Goal: Task Accomplishment & Management: Use online tool/utility

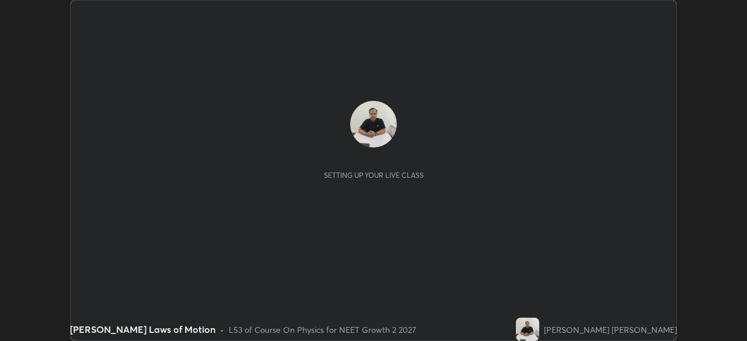
scroll to position [341, 747]
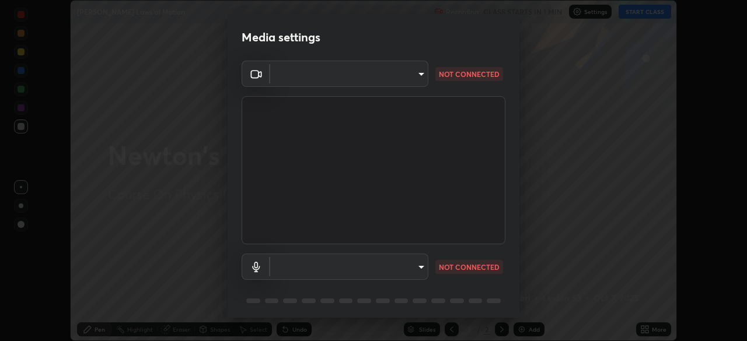
type input "0b0394df5398a873b7d047182dbff5bf8641b4882f7ce2760a0fef017966b62e"
type input "communications"
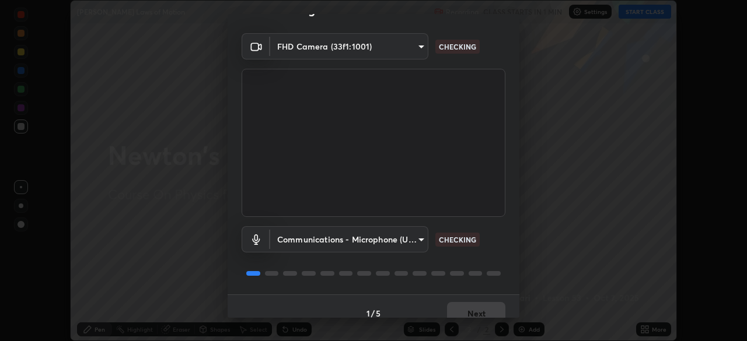
scroll to position [27, 0]
click at [486, 309] on button "Next" at bounding box center [476, 313] width 58 height 23
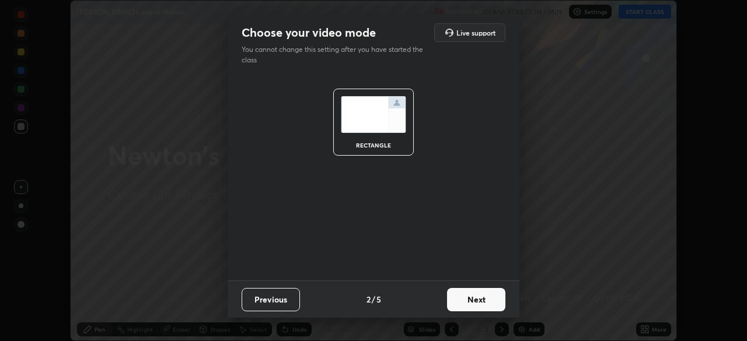
scroll to position [0, 0]
click at [485, 309] on button "Next" at bounding box center [476, 299] width 58 height 23
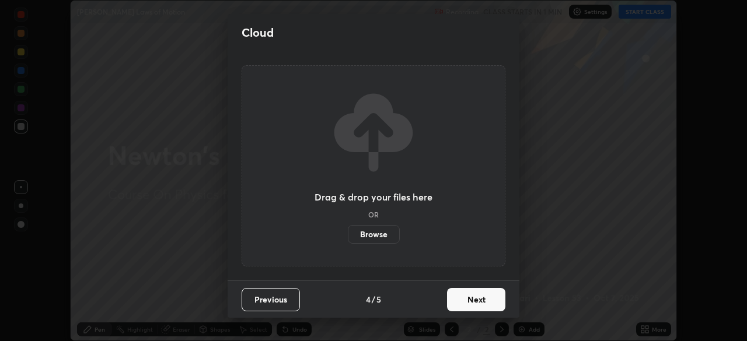
click at [489, 307] on button "Next" at bounding box center [476, 299] width 58 height 23
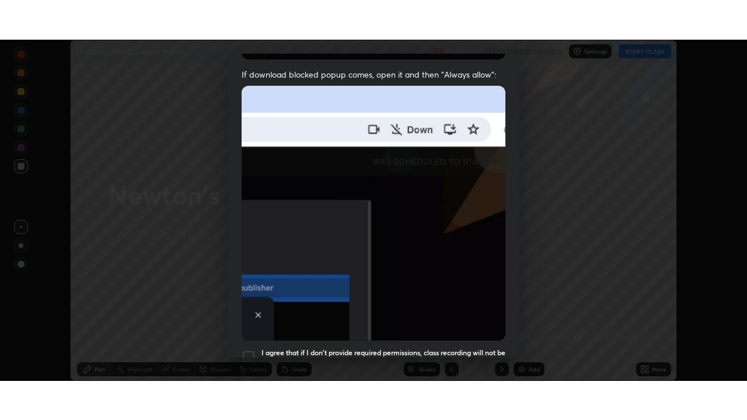
scroll to position [279, 0]
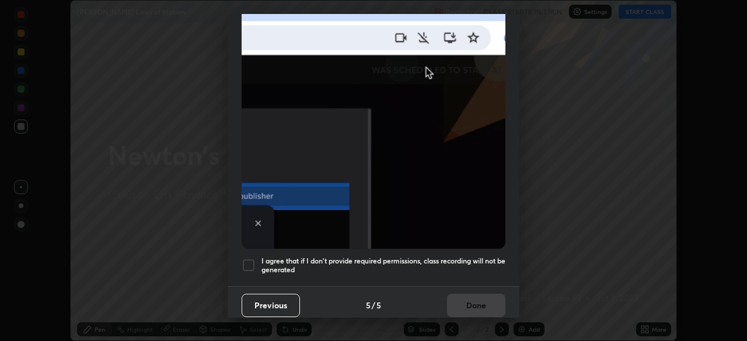
click at [471, 257] on h5 "I agree that if I don't provide required permissions, class recording will not …" at bounding box center [383, 266] width 244 height 18
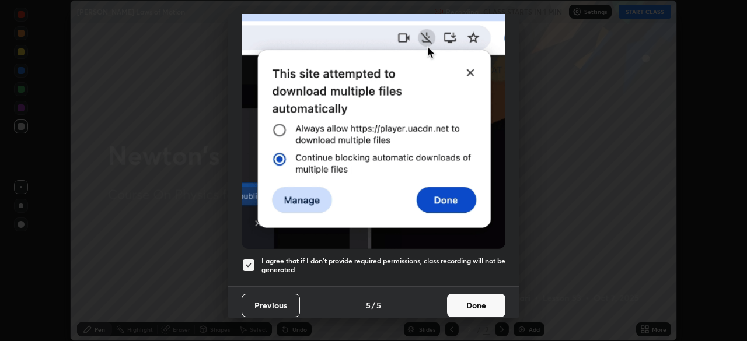
click at [480, 294] on button "Done" at bounding box center [476, 305] width 58 height 23
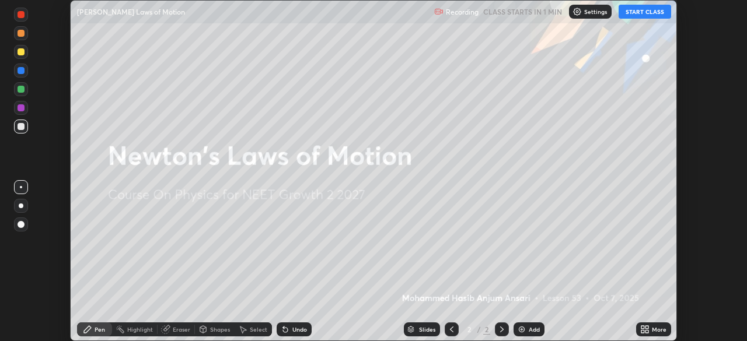
click at [649, 16] on button "START CLASS" at bounding box center [644, 12] width 52 height 14
click at [591, 13] on p "Settings" at bounding box center [600, 12] width 23 height 6
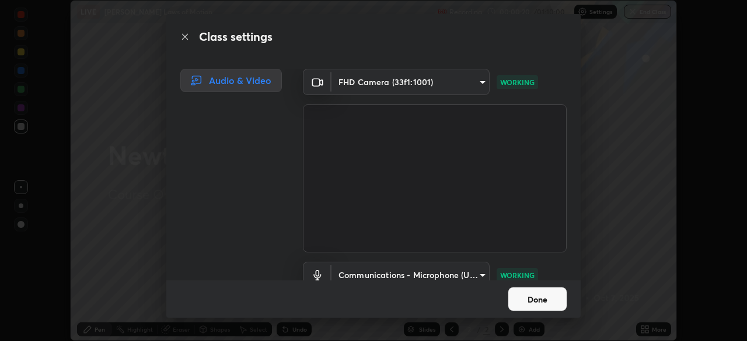
click at [553, 301] on button "Done" at bounding box center [537, 299] width 58 height 23
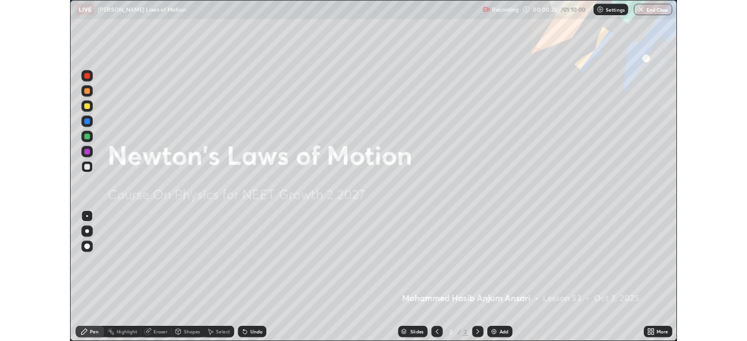
scroll to position [420, 747]
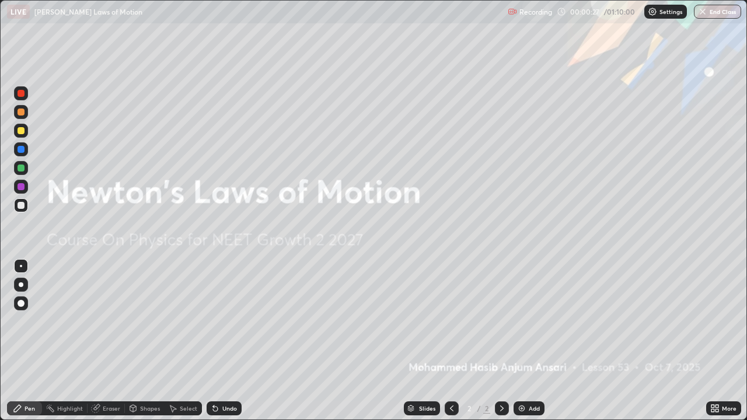
click at [711, 341] on icon at bounding box center [712, 406] width 3 height 3
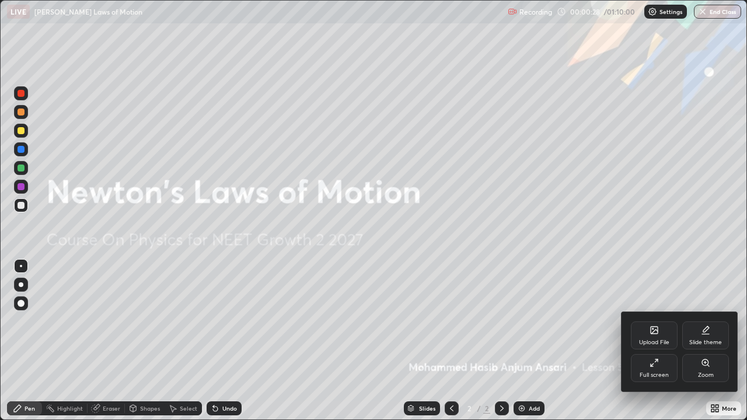
click at [653, 341] on div "Full screen" at bounding box center [653, 368] width 47 height 28
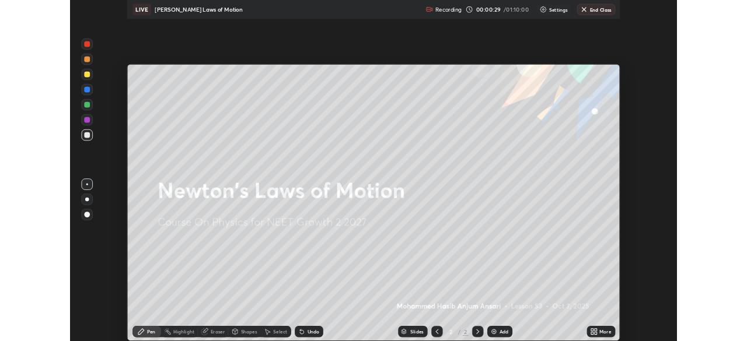
scroll to position [57983, 57577]
